Goal: Find contact information: Find contact information

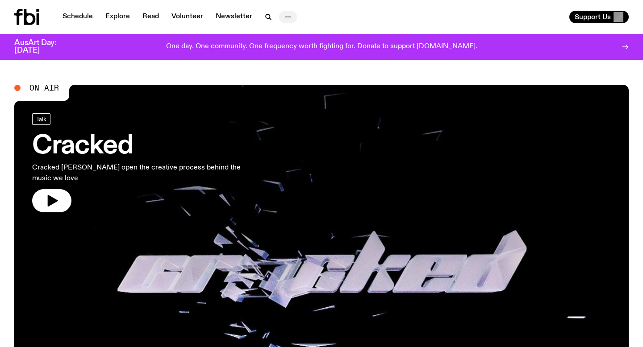
click at [284, 16] on icon "button" at bounding box center [287, 17] width 11 height 11
click at [289, 17] on circle "button" at bounding box center [289, 17] width 1 height 1
click at [115, 15] on link "Explore" at bounding box center [117, 17] width 35 height 12
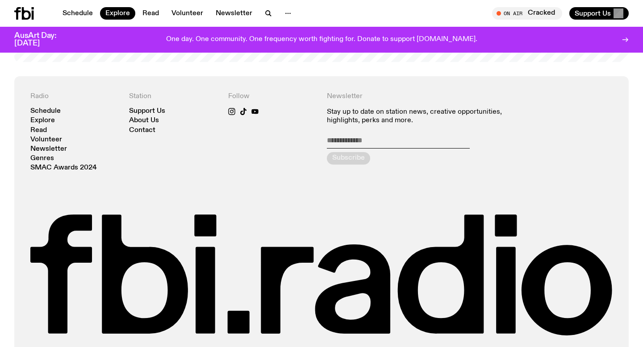
scroll to position [1626, 0]
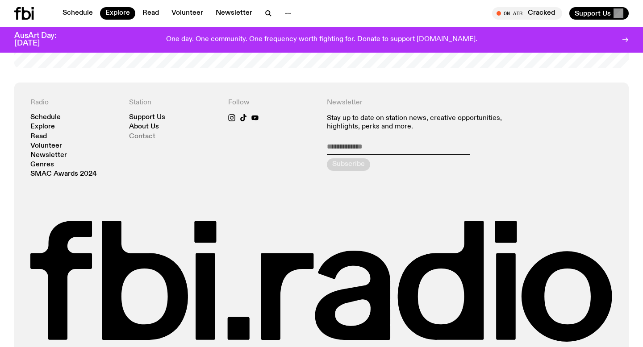
click at [139, 133] on link "Contact" at bounding box center [142, 136] width 26 height 7
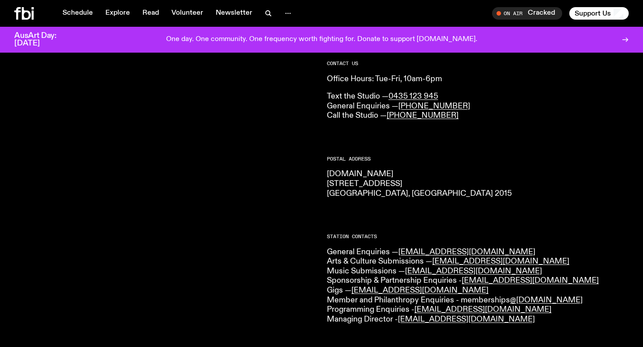
scroll to position [66, 0]
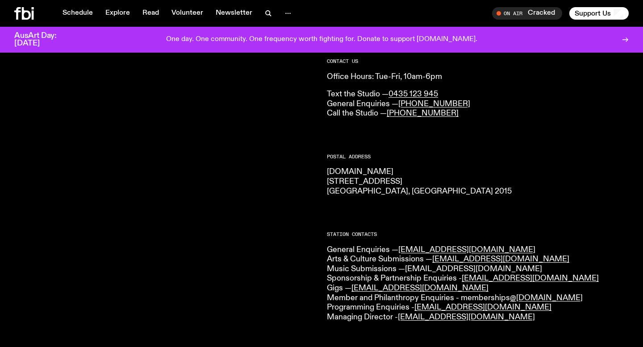
click at [423, 268] on link "[EMAIL_ADDRESS][DOMAIN_NAME]" at bounding box center [473, 269] width 137 height 8
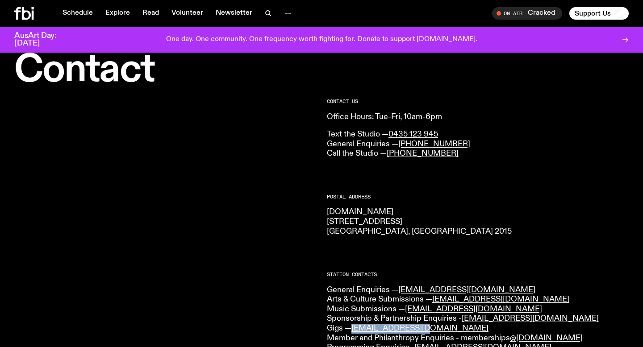
scroll to position [0, 0]
